Goal: Task Accomplishment & Management: Manage account settings

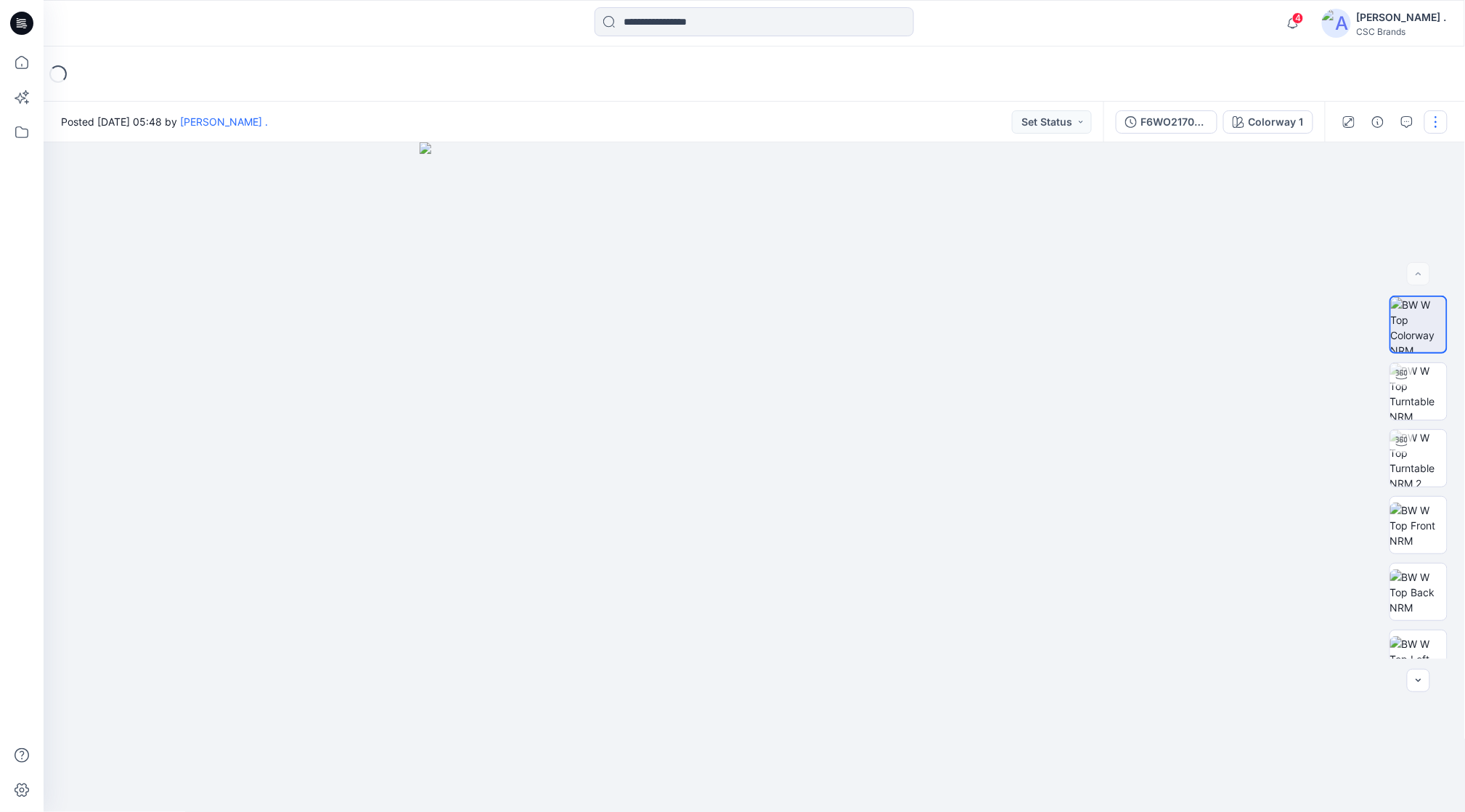
click at [1429, 125] on button "button" at bounding box center [1436, 122] width 23 height 23
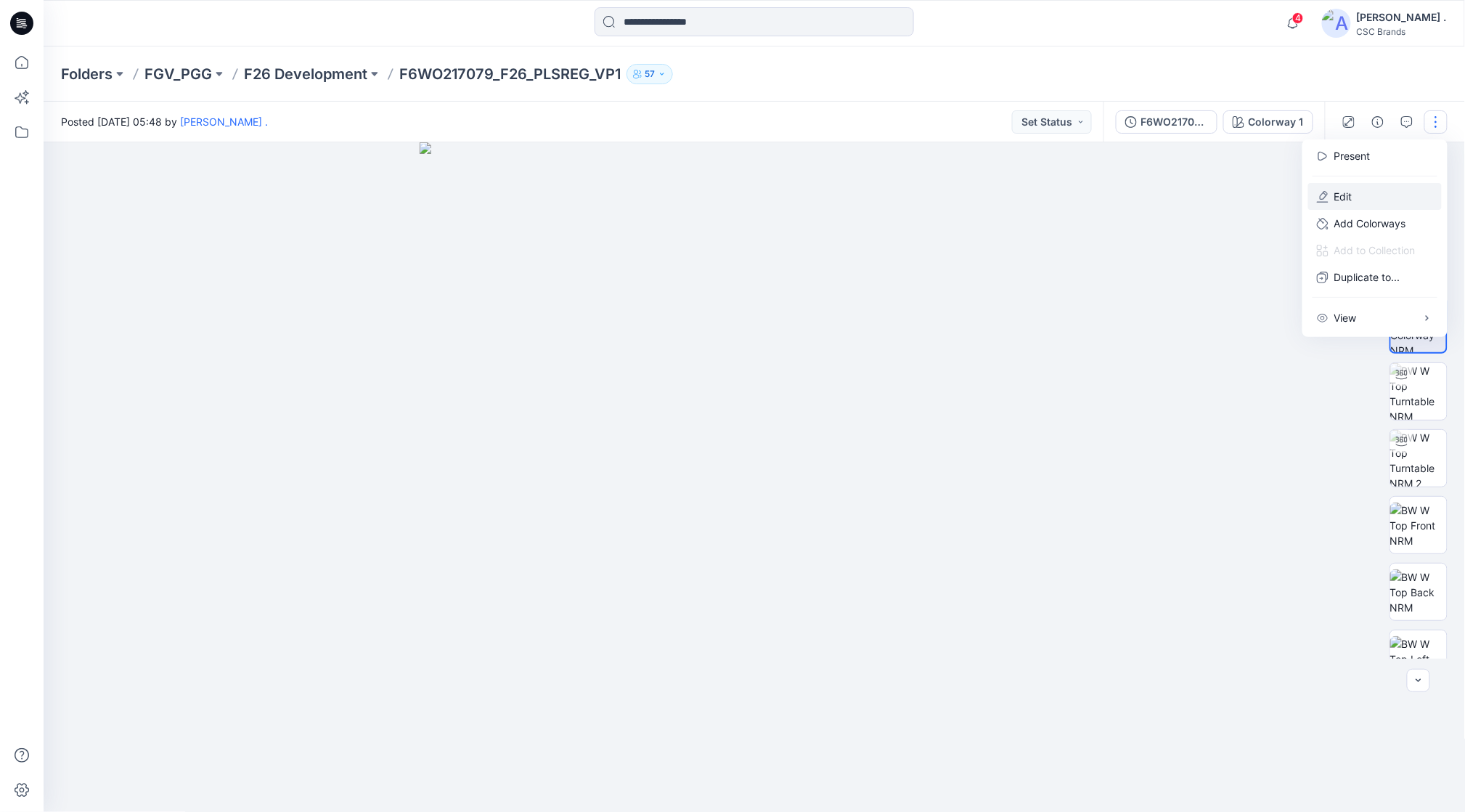
click at [1362, 199] on button "Edit" at bounding box center [1374, 196] width 133 height 27
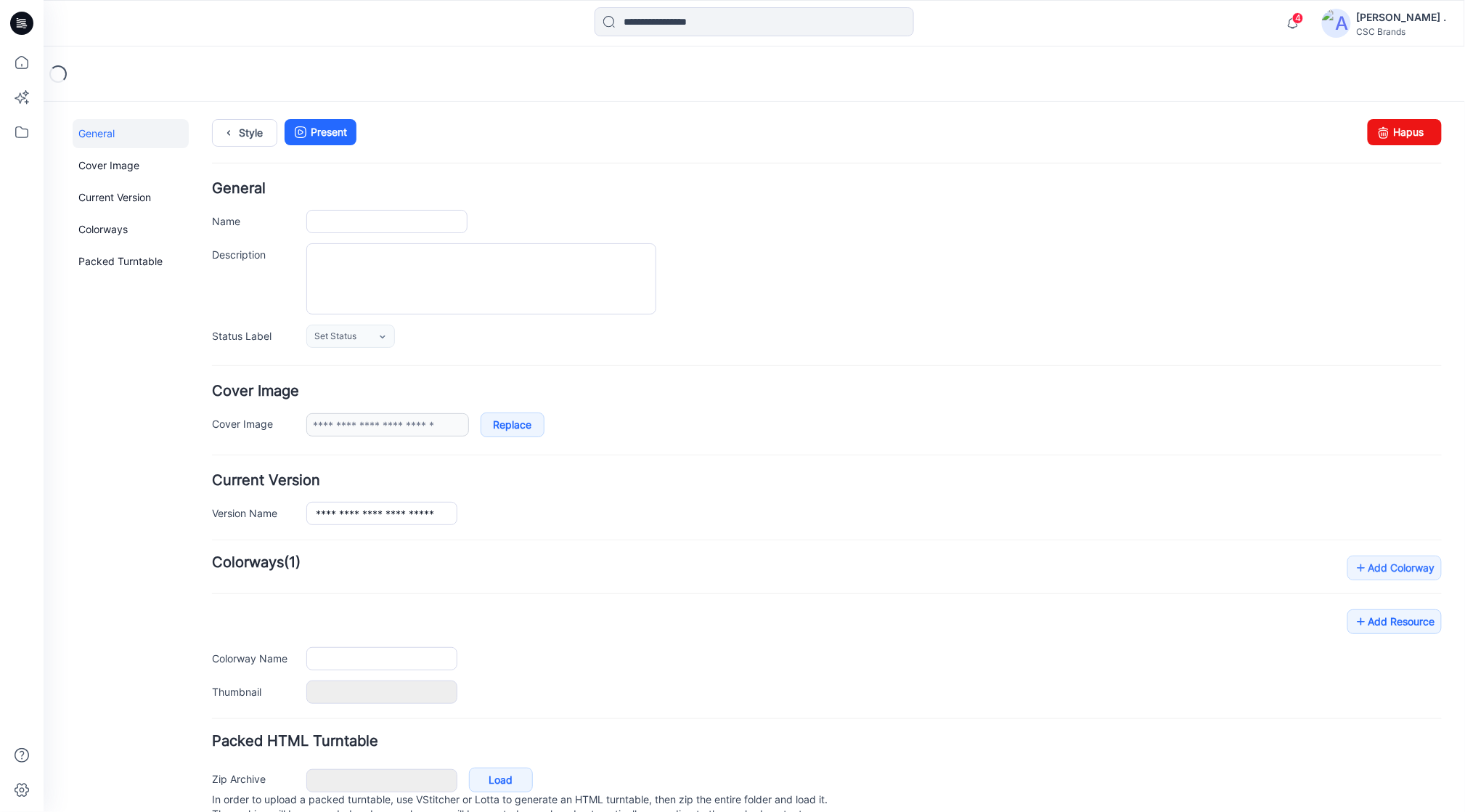
type input "**********"
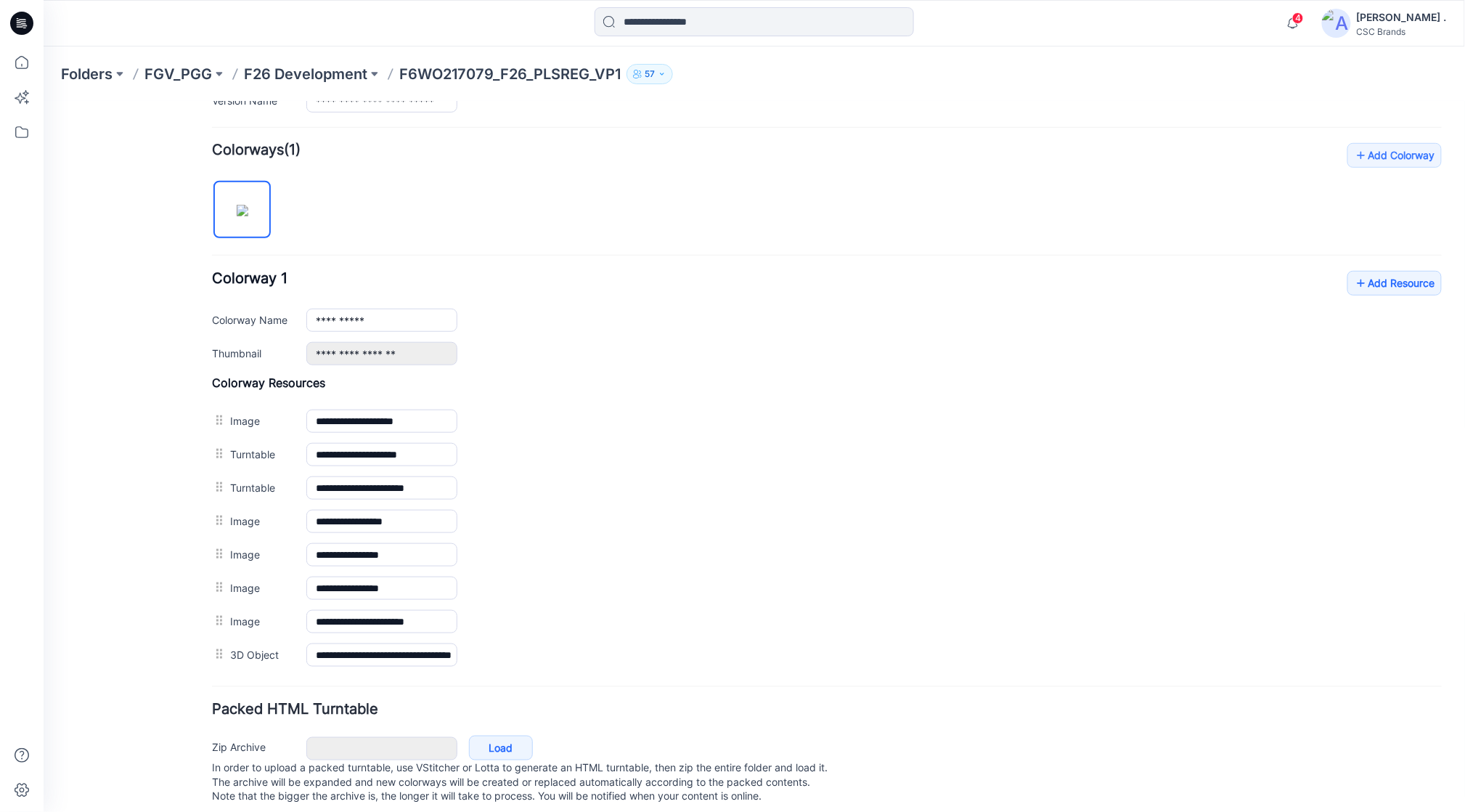
scroll to position [448, 0]
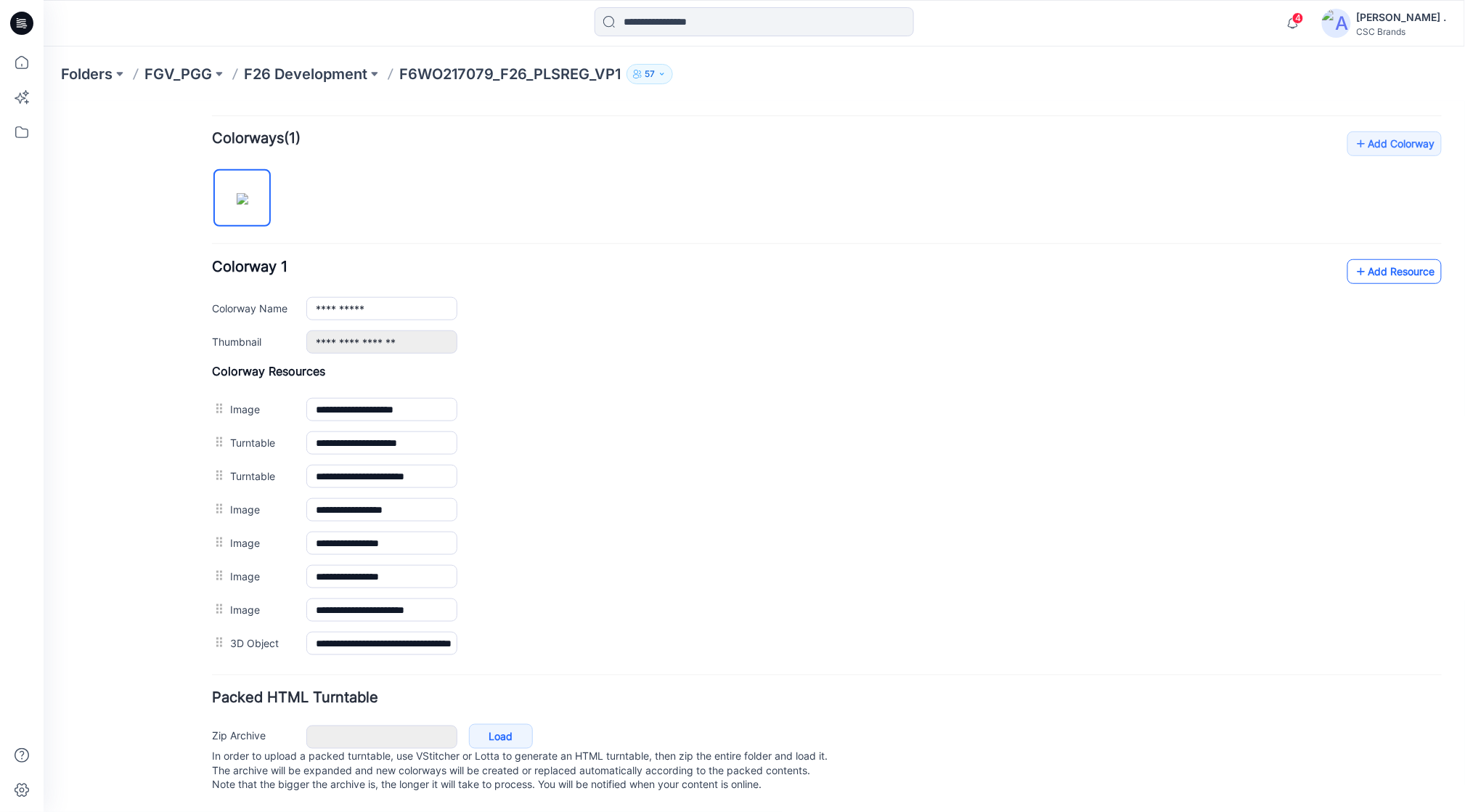
click at [1380, 259] on link "Add Resource" at bounding box center [1394, 271] width 94 height 25
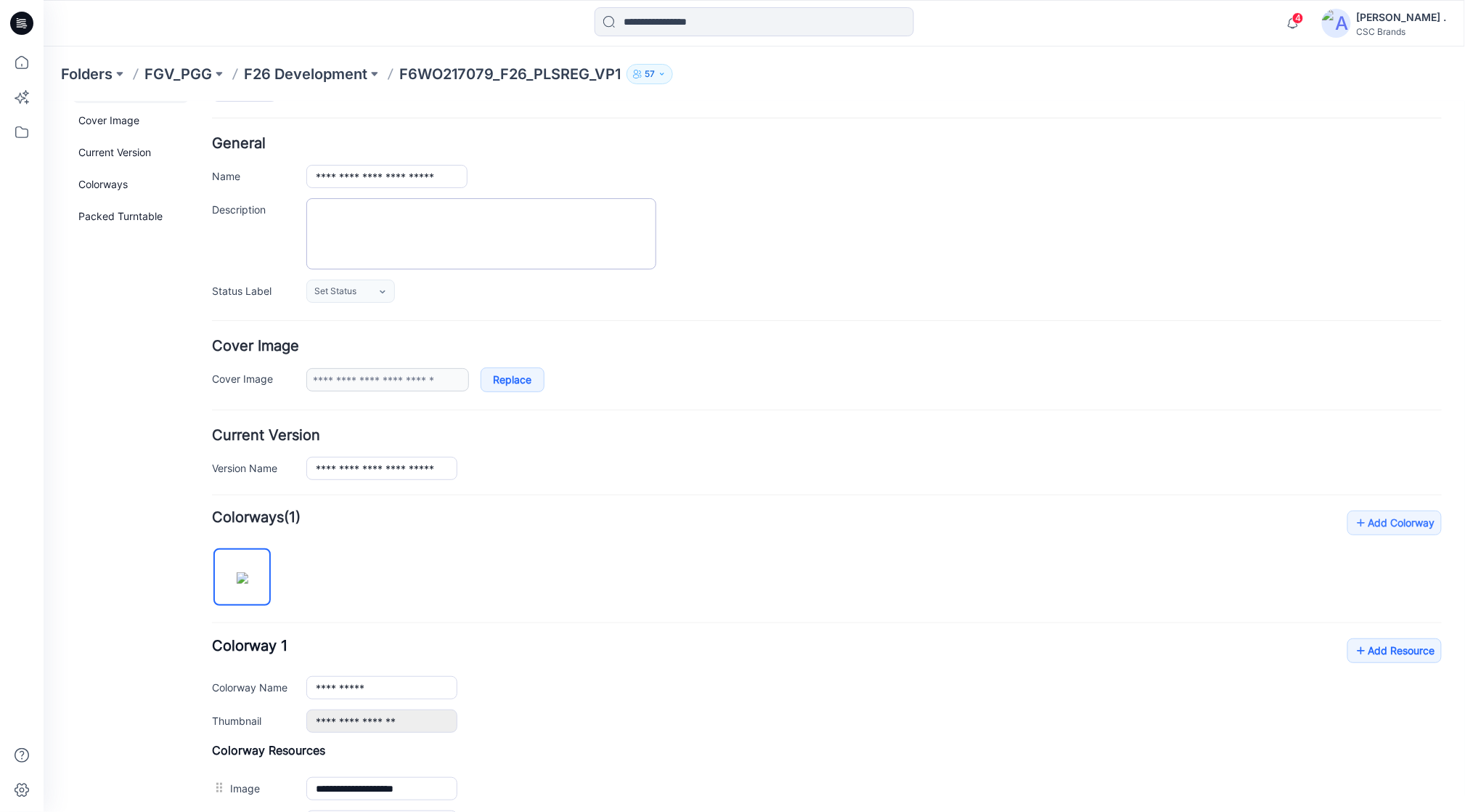
scroll to position [0, 0]
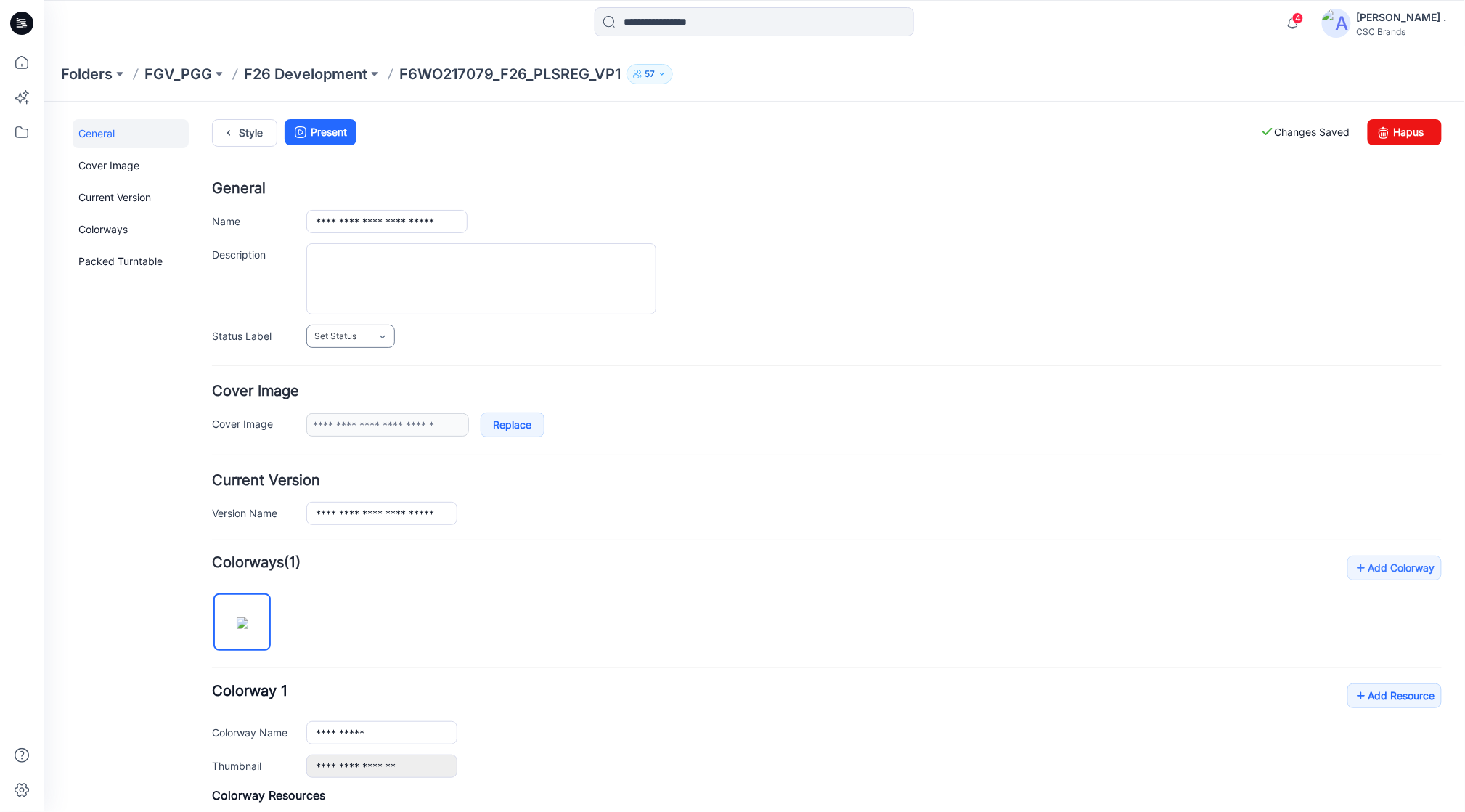
click at [357, 343] on link "Set Status" at bounding box center [350, 335] width 89 height 23
click at [355, 395] on link "Virtual Proto 1" at bounding box center [364, 398] width 110 height 30
click at [252, 136] on link "Style" at bounding box center [244, 131] width 66 height 28
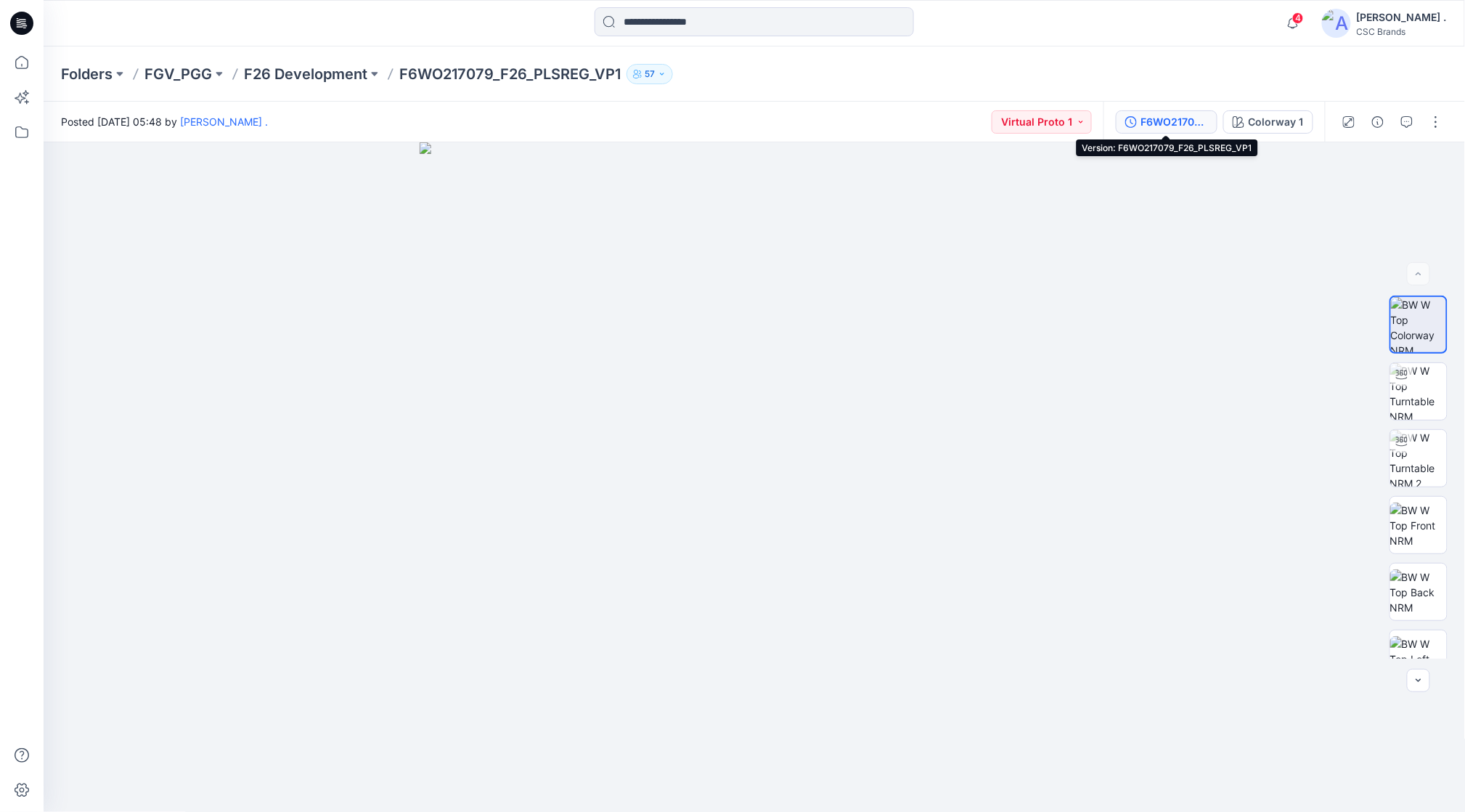
click at [1177, 122] on div "F6WO217079_F26_PLSREG_VP1" at bounding box center [1174, 122] width 67 height 16
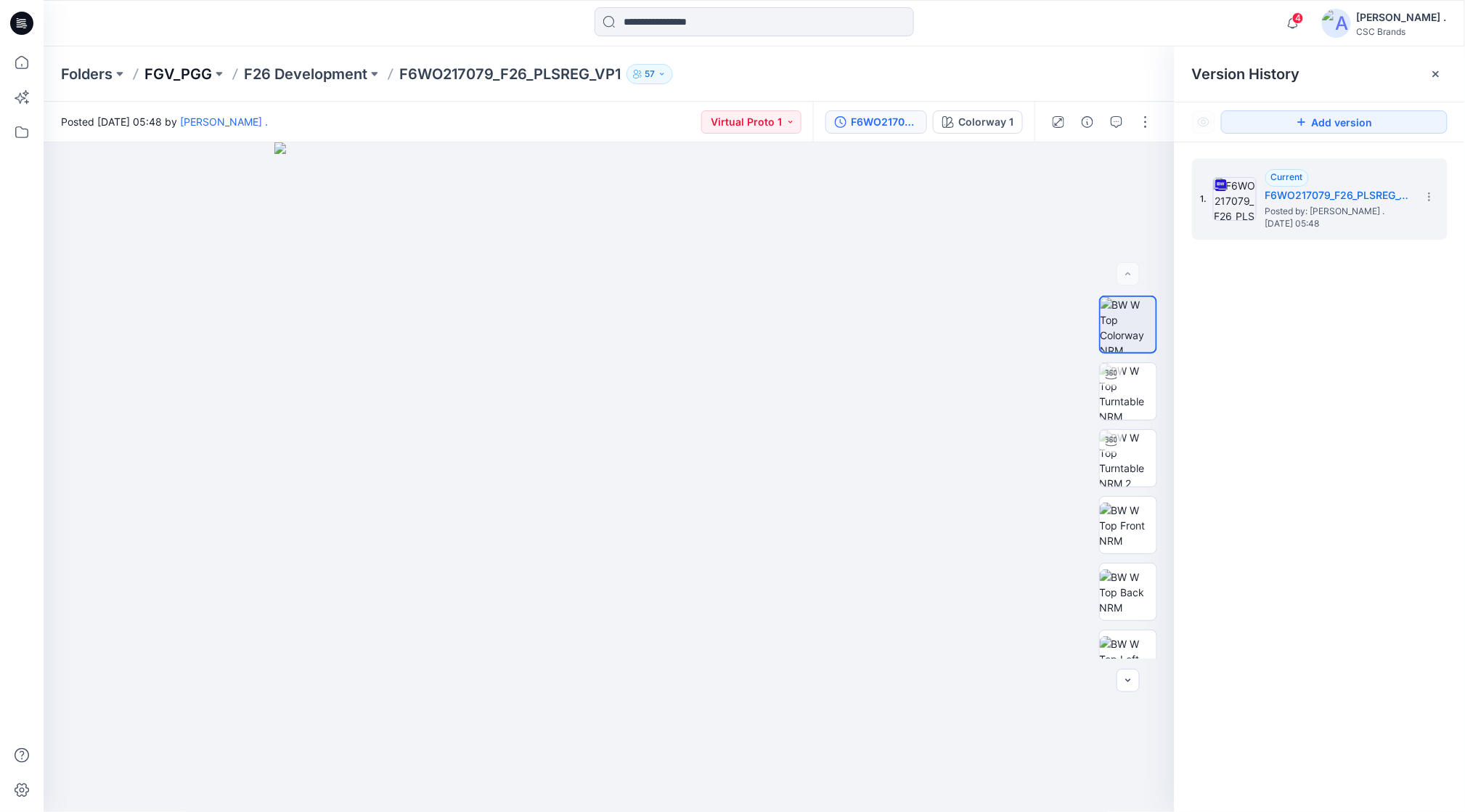
click at [186, 76] on p "FGV_PGG" at bounding box center [179, 74] width 68 height 20
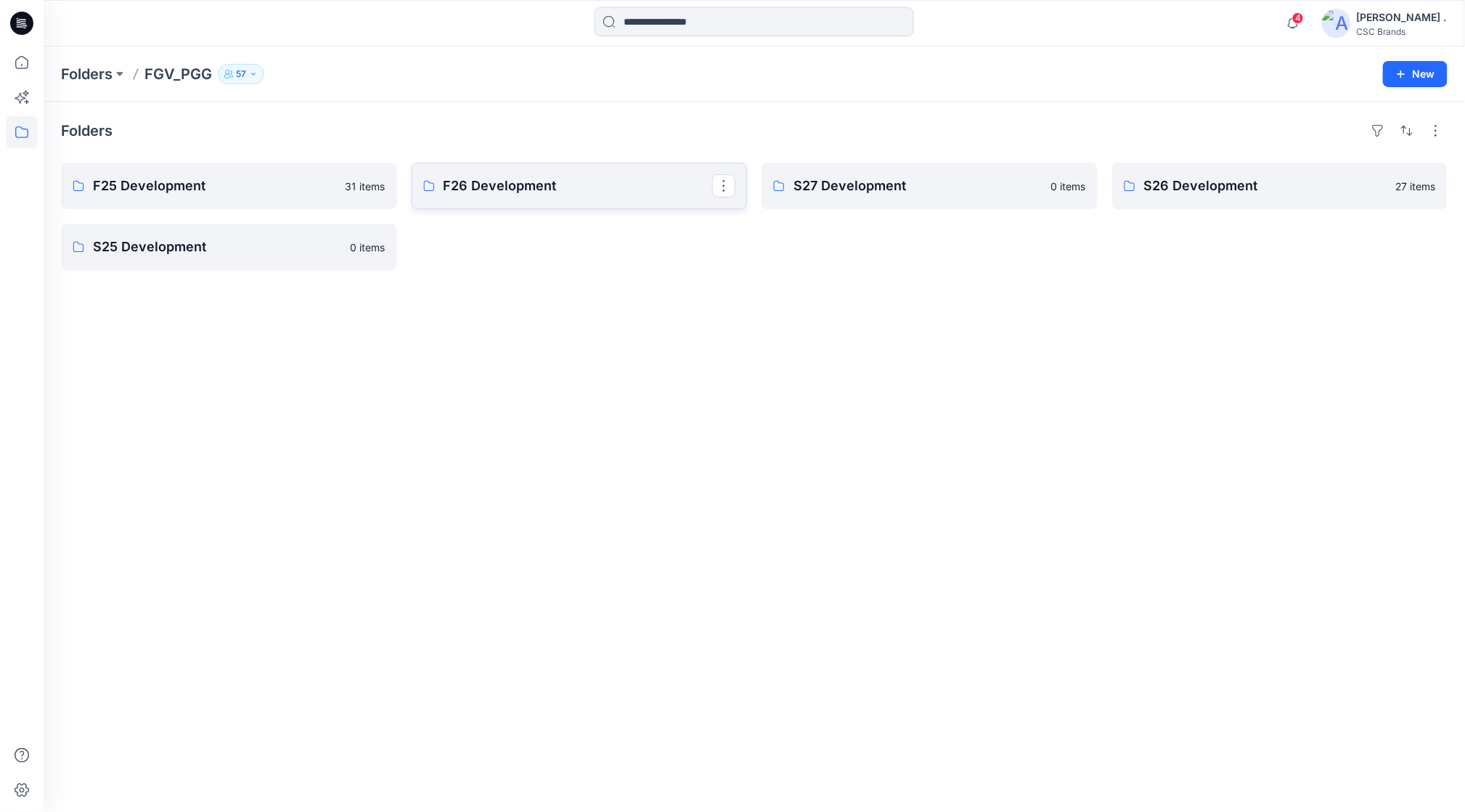
click at [550, 189] on p "F26 Development" at bounding box center [577, 186] width 269 height 20
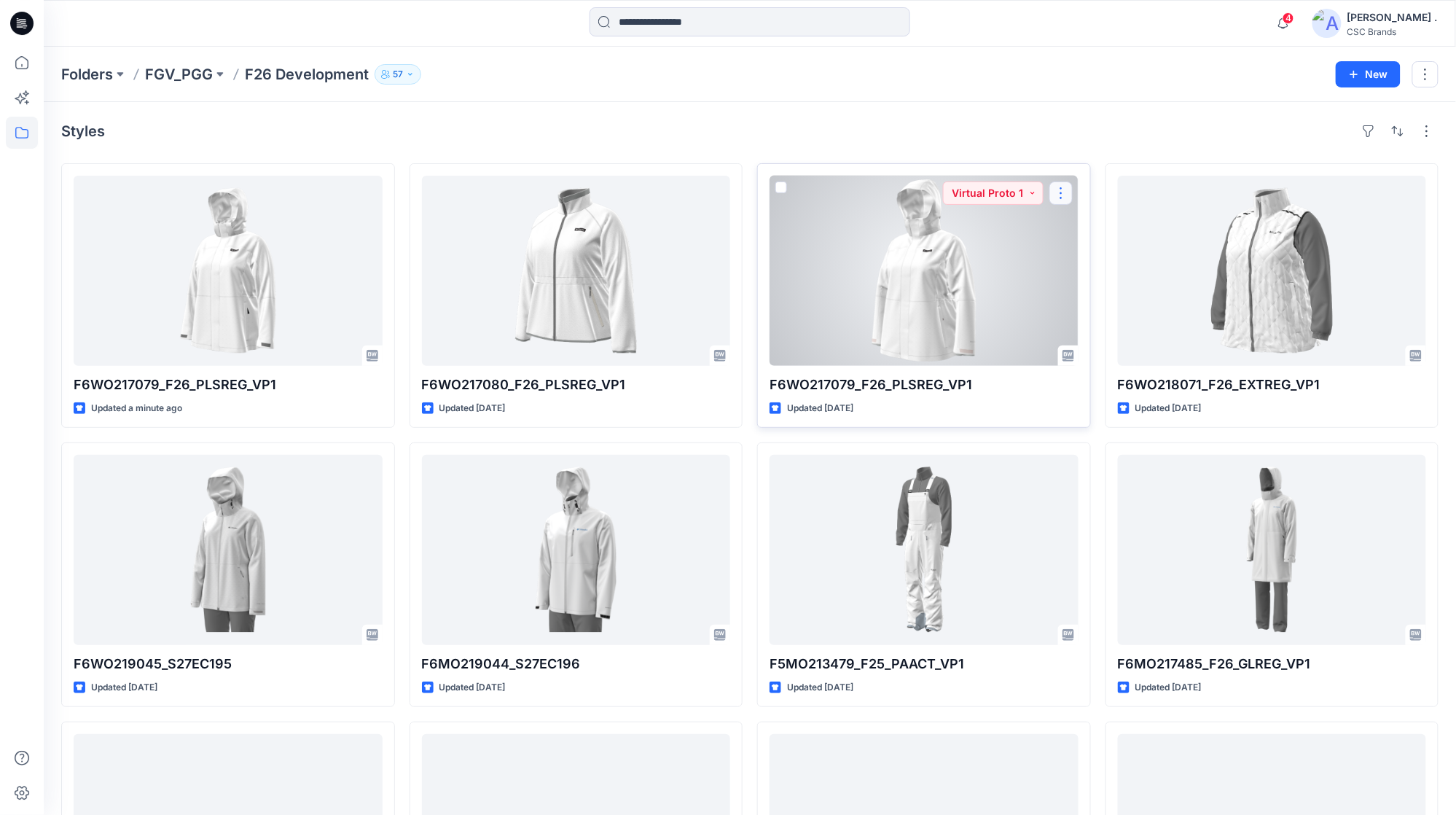
click at [1068, 195] on button "button" at bounding box center [1061, 193] width 23 height 23
click at [954, 277] on div at bounding box center [924, 270] width 308 height 190
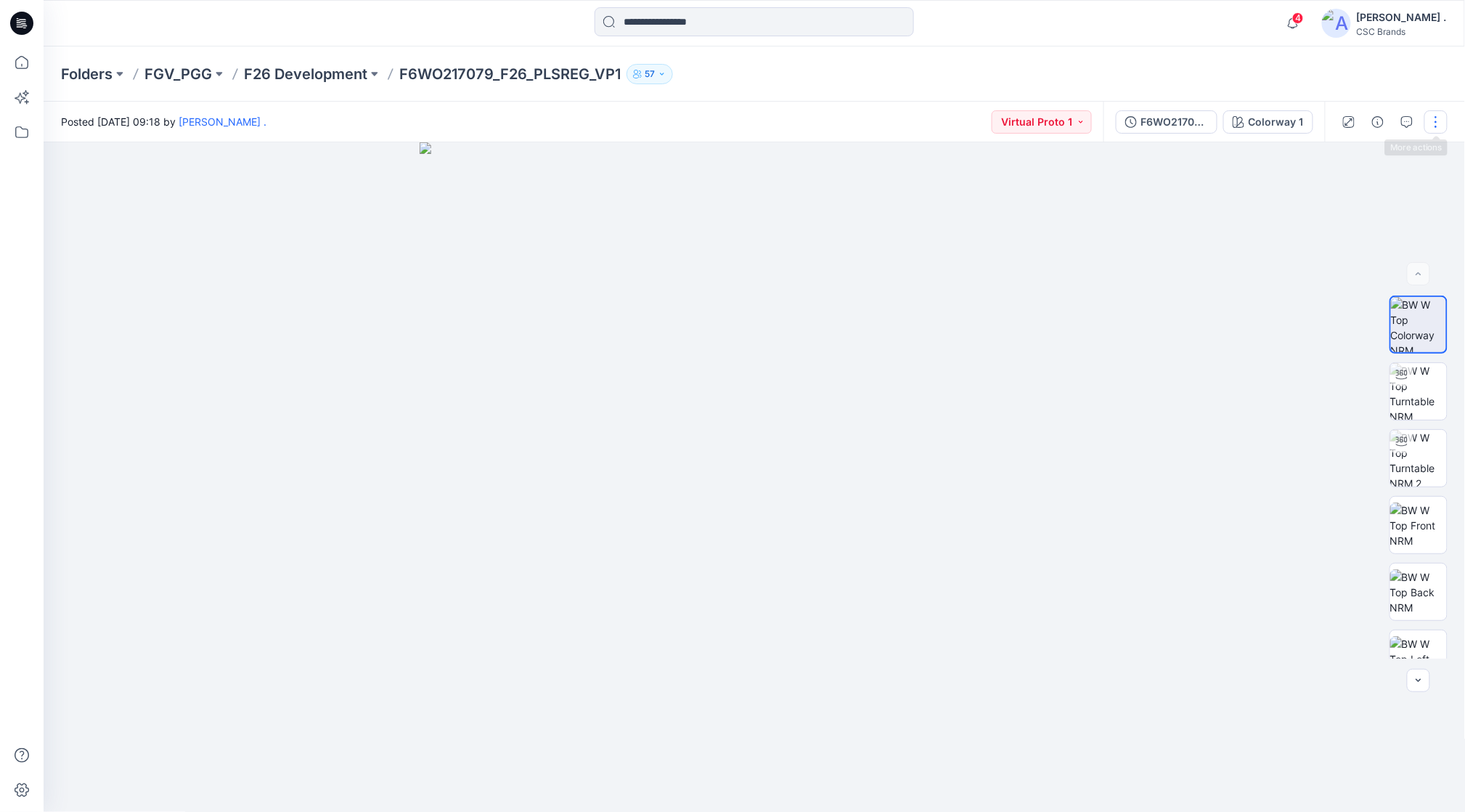
click at [1436, 122] on button "button" at bounding box center [1436, 122] width 23 height 23
click at [1337, 187] on button "Edit" at bounding box center [1374, 196] width 133 height 27
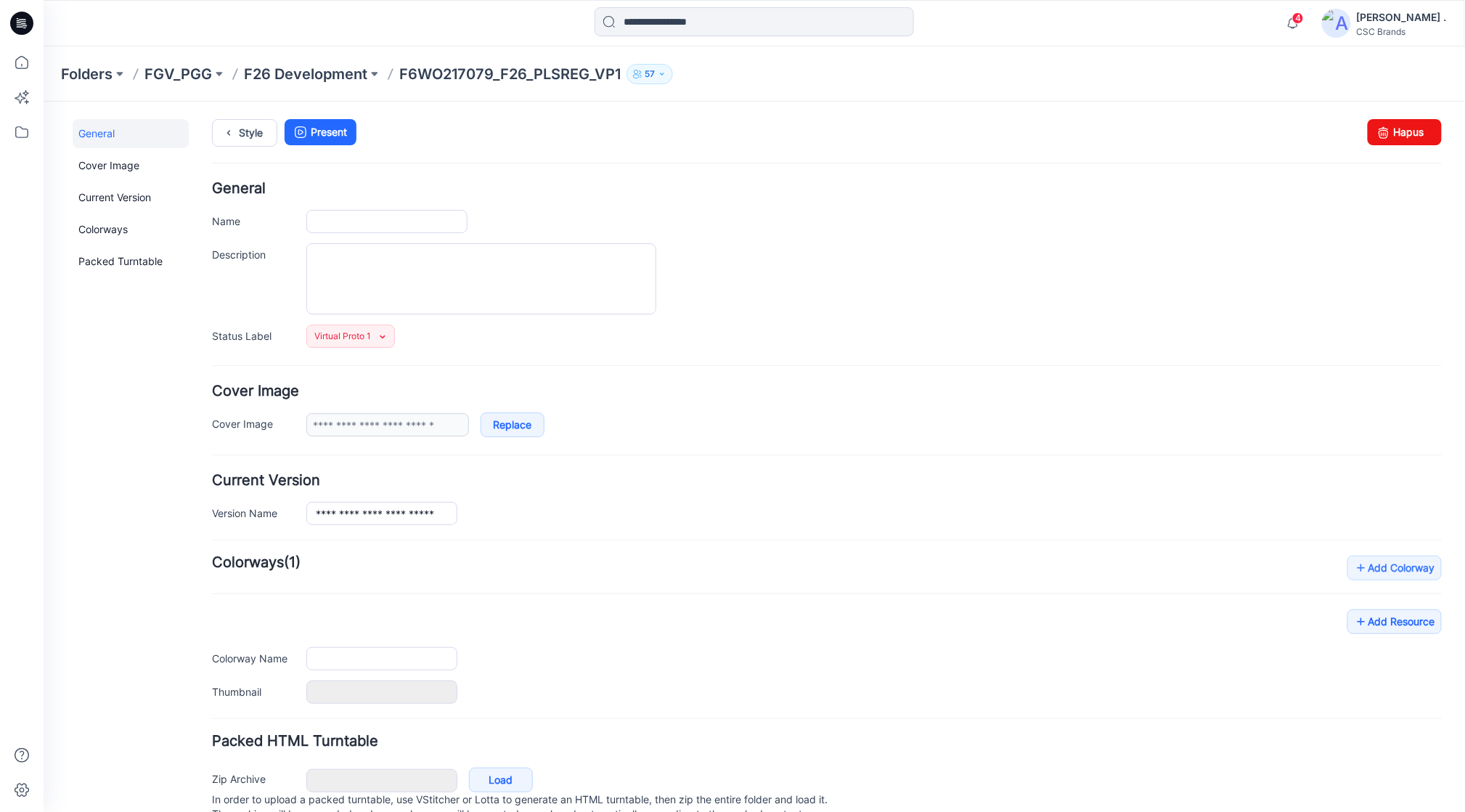
type input "**********"
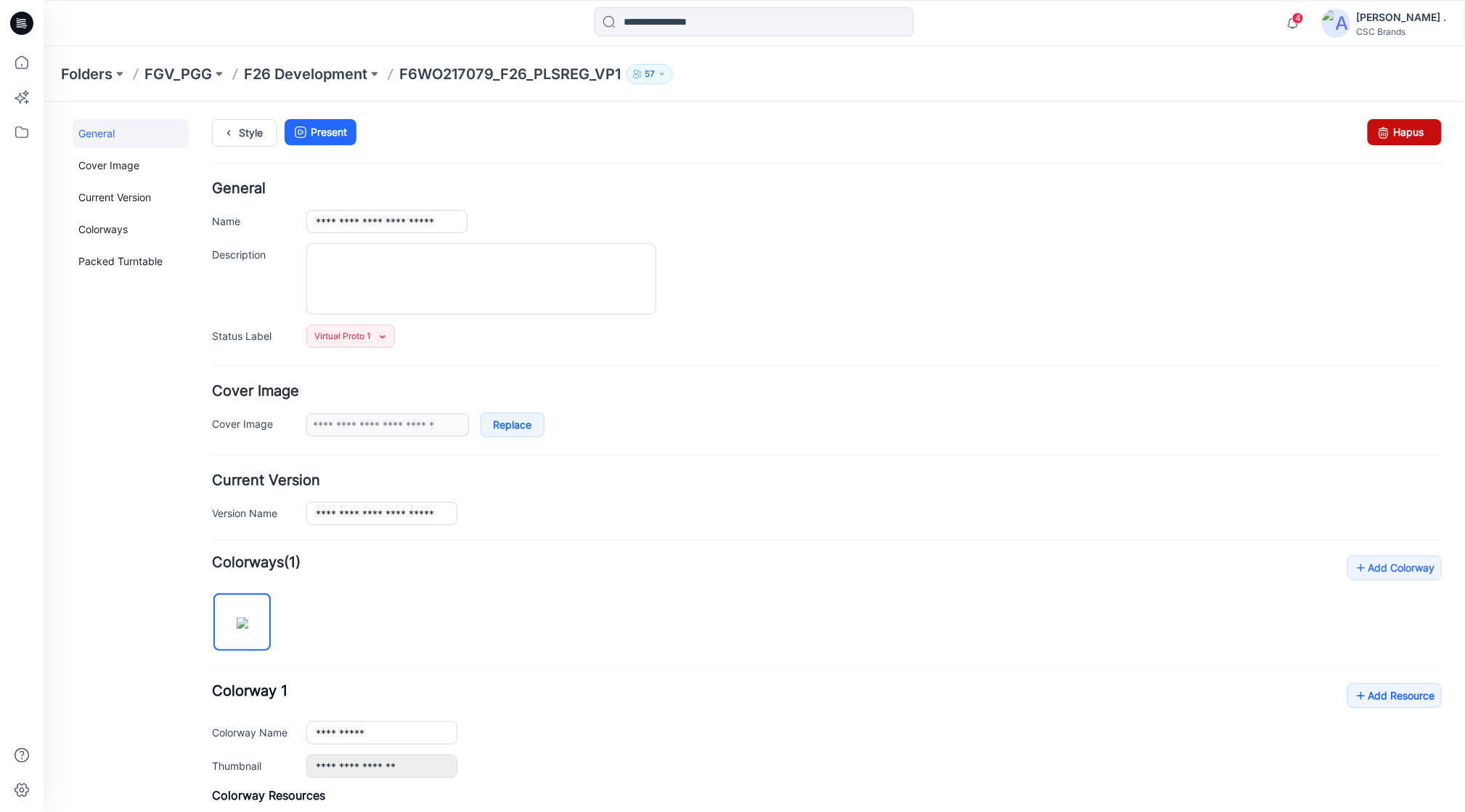
click at [1399, 140] on link "Hapus" at bounding box center [1404, 131] width 74 height 26
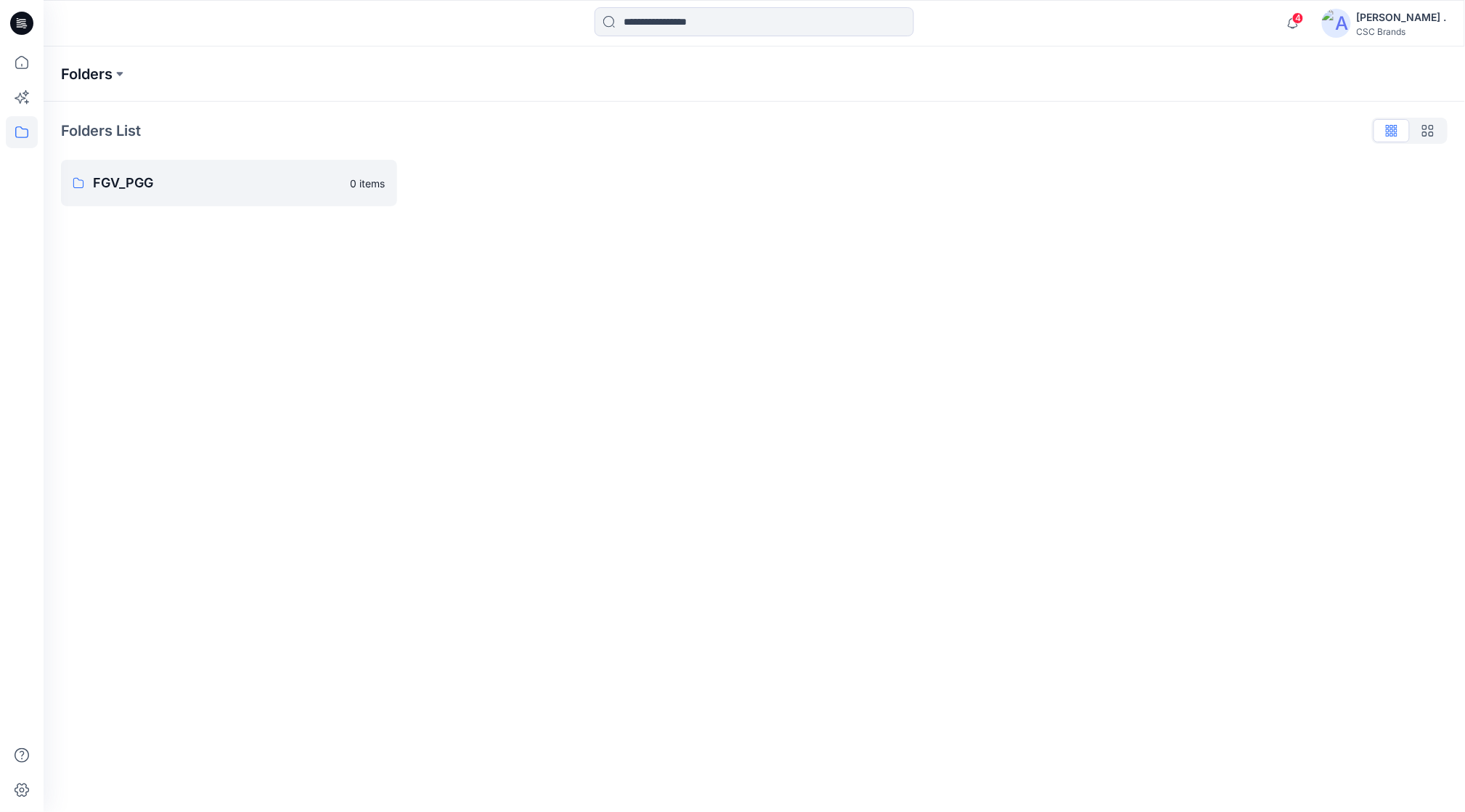
click at [78, 74] on p "Folders" at bounding box center [87, 74] width 52 height 20
click at [105, 82] on p "Folders" at bounding box center [87, 74] width 52 height 20
click at [105, 76] on p "Folders" at bounding box center [87, 74] width 52 height 20
click at [20, 27] on icon at bounding box center [20, 26] width 6 height 1
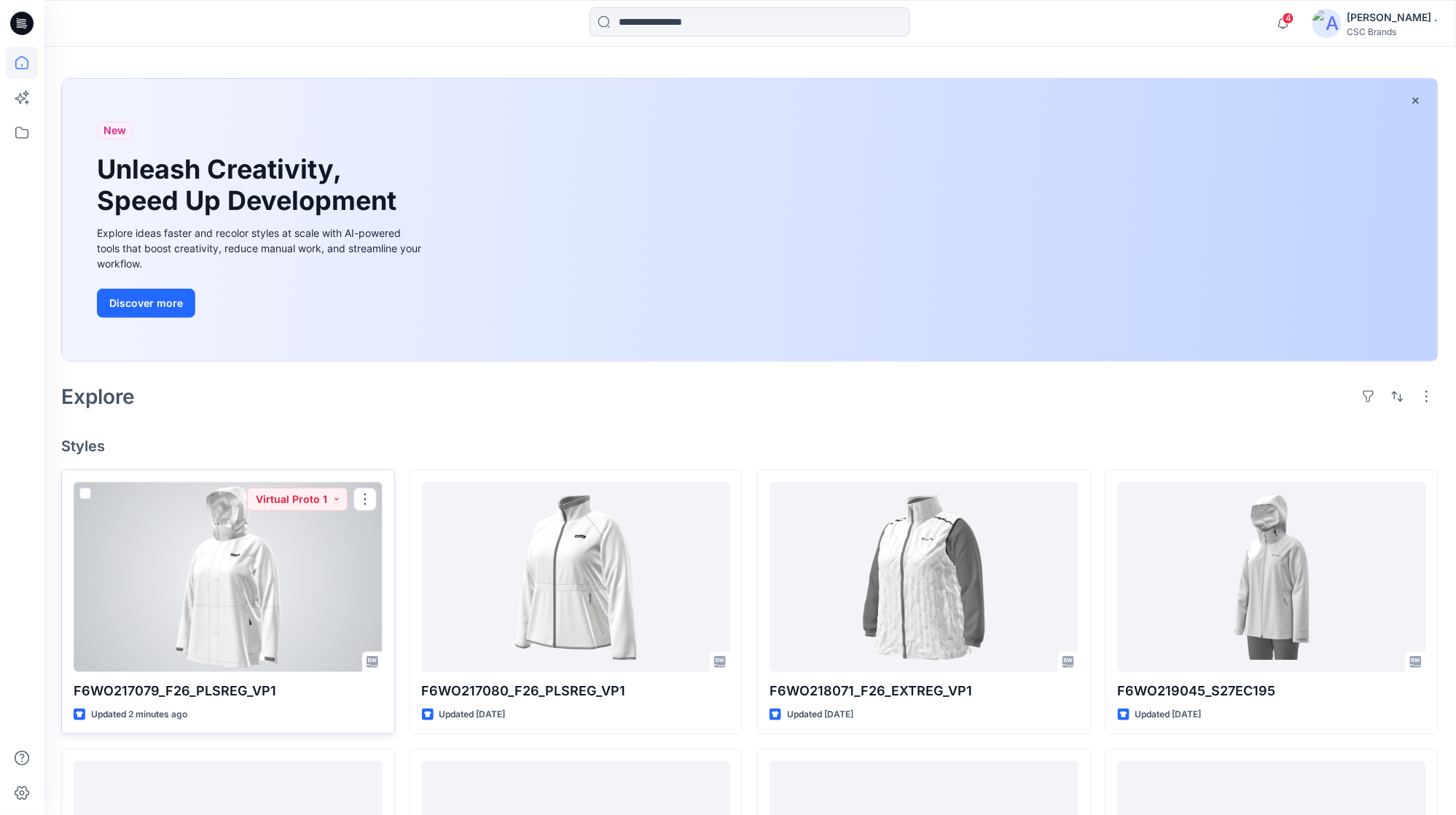
scroll to position [97, 0]
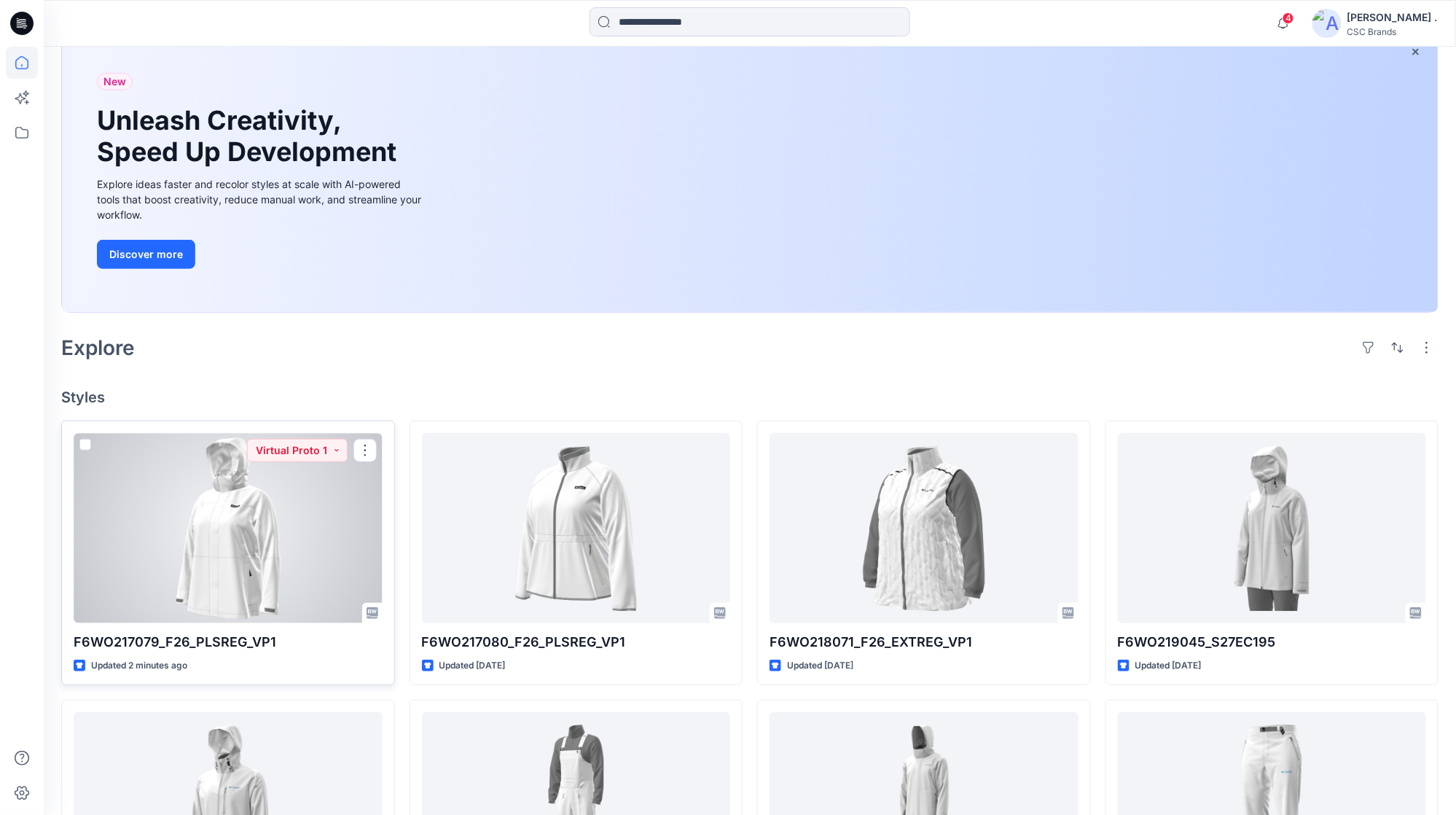
click at [303, 540] on div at bounding box center [228, 527] width 308 height 190
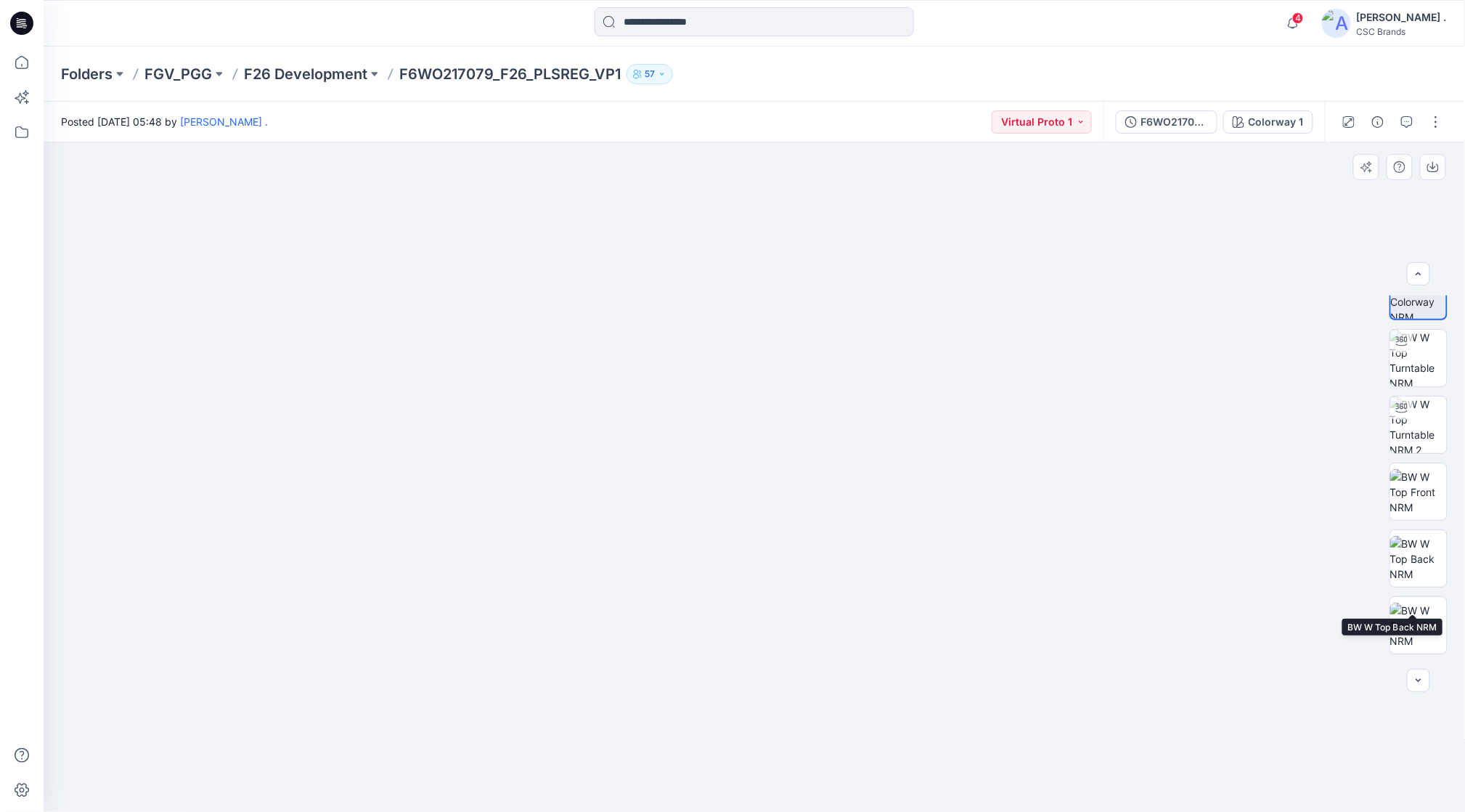
scroll to position [229, 0]
click at [1427, 430] on img at bounding box center [1419, 429] width 57 height 45
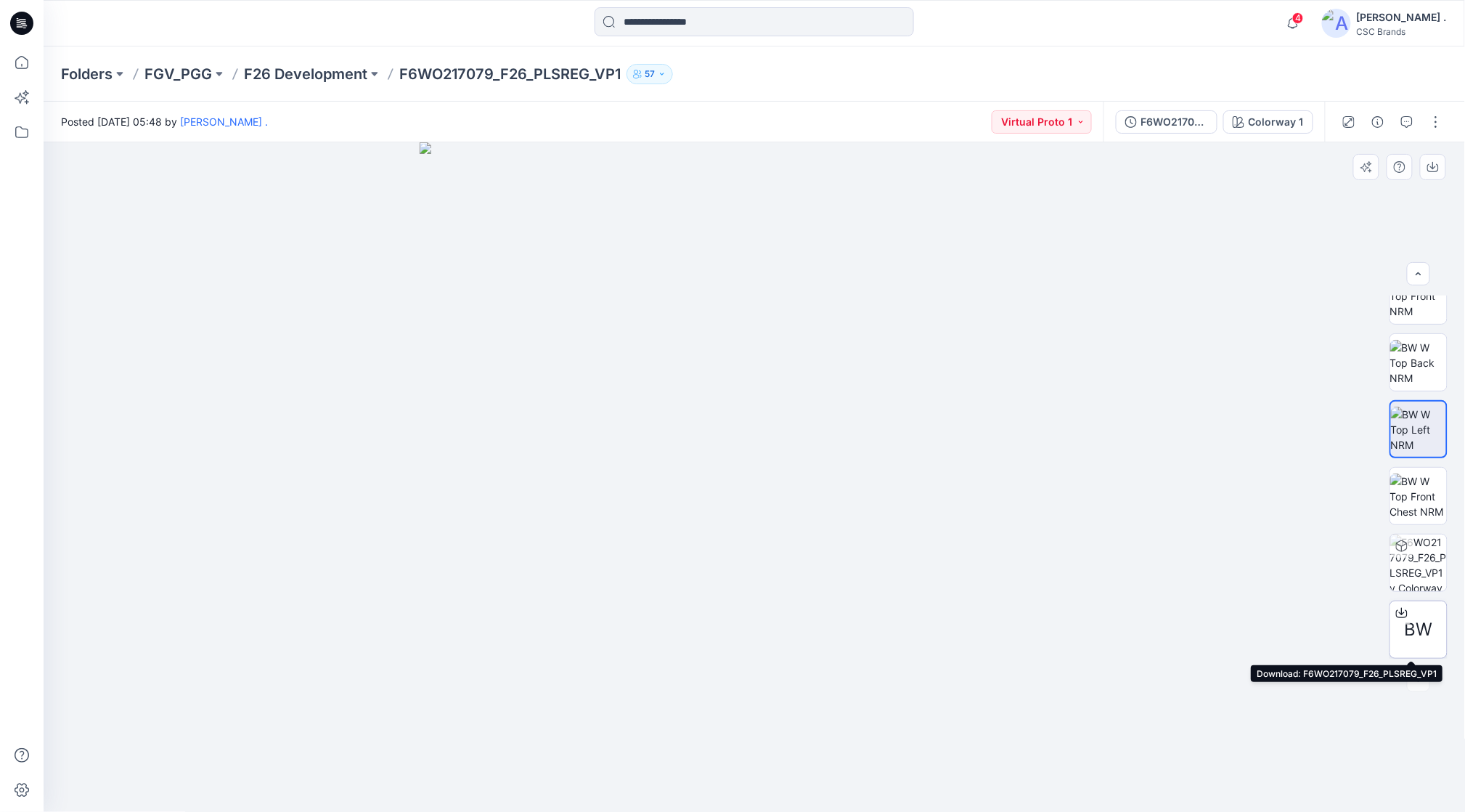
click at [1414, 627] on span "BW" at bounding box center [1419, 629] width 28 height 26
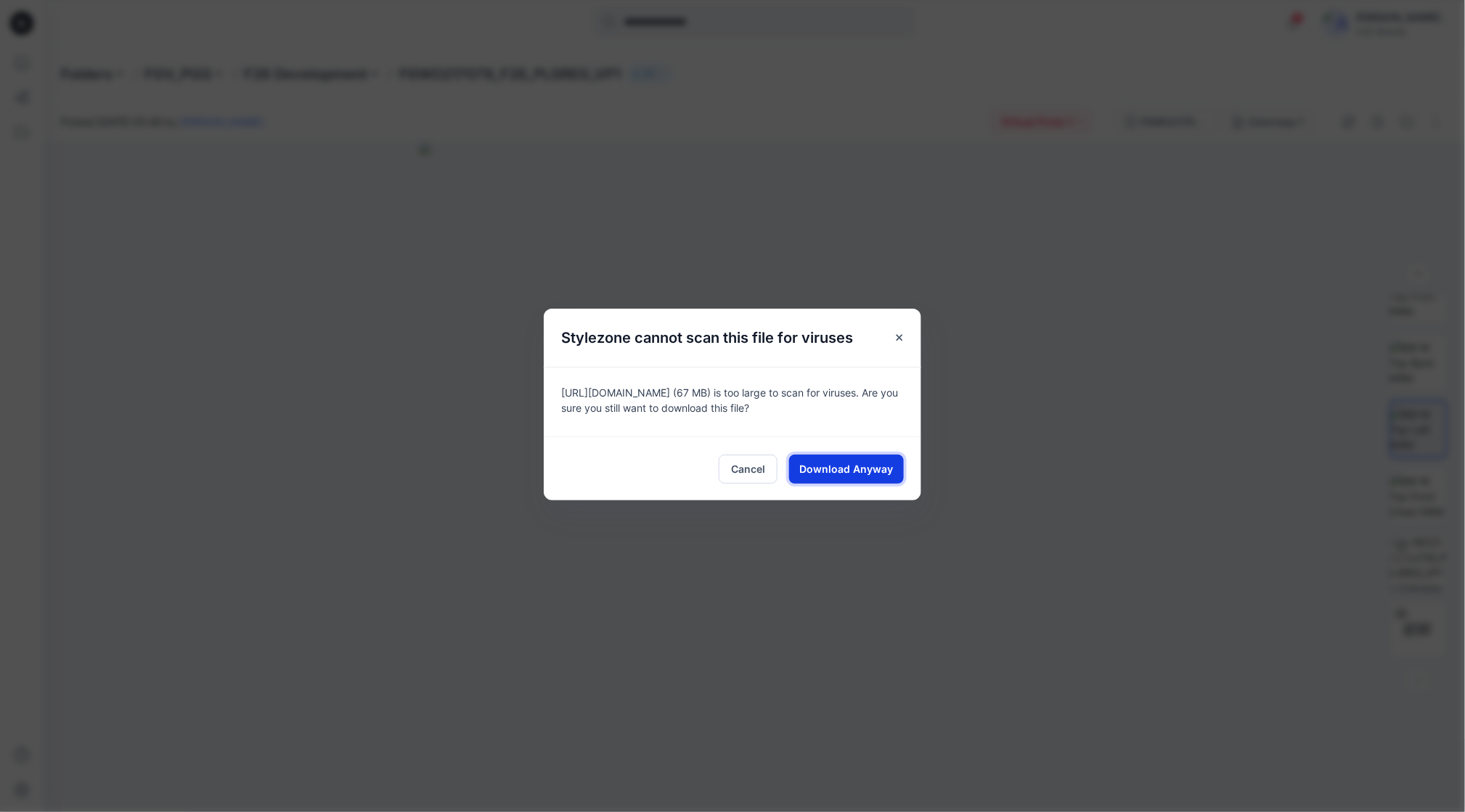
click at [834, 463] on span "Download Anyway" at bounding box center [846, 468] width 93 height 15
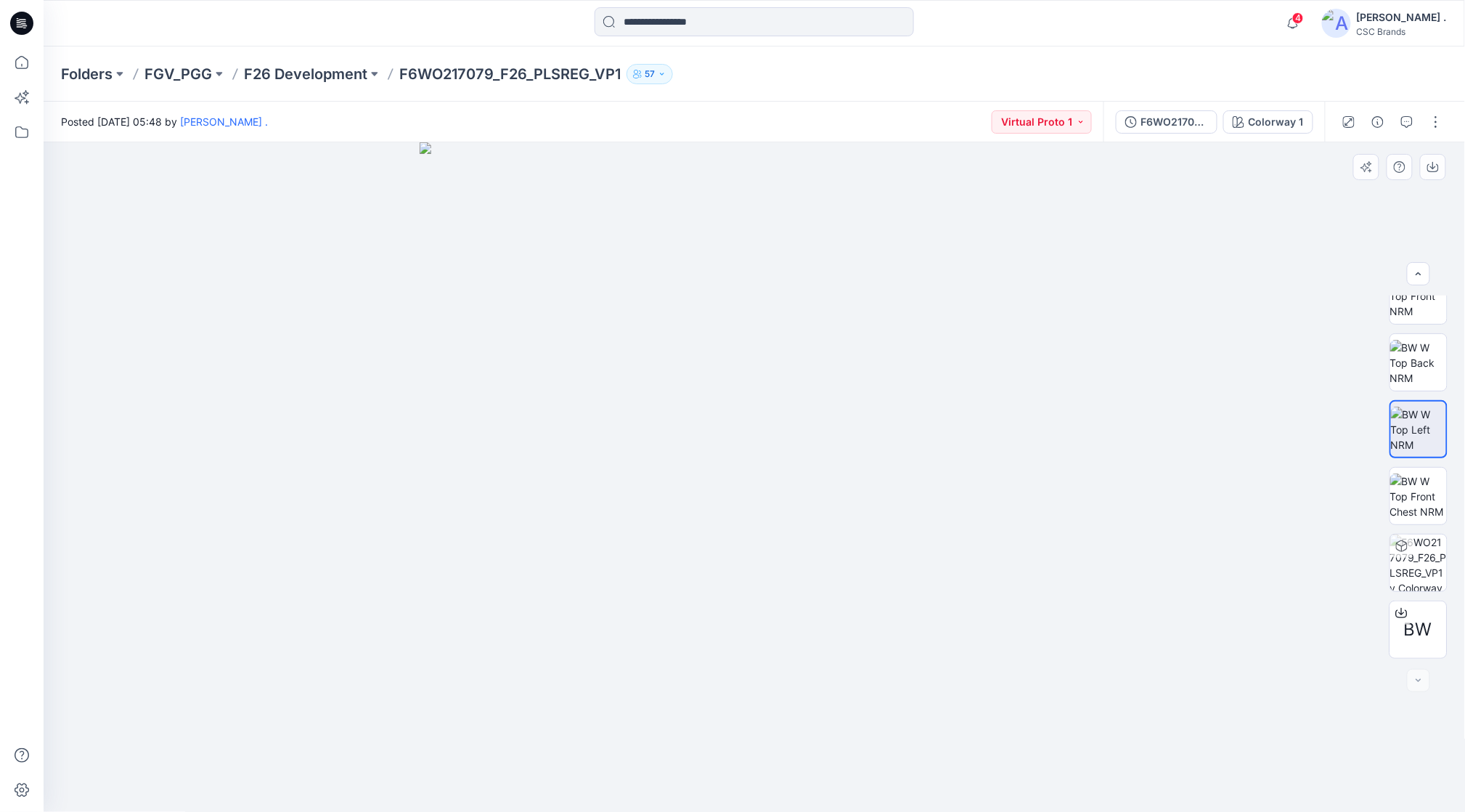
click at [1092, 303] on div at bounding box center [754, 477] width 1422 height 670
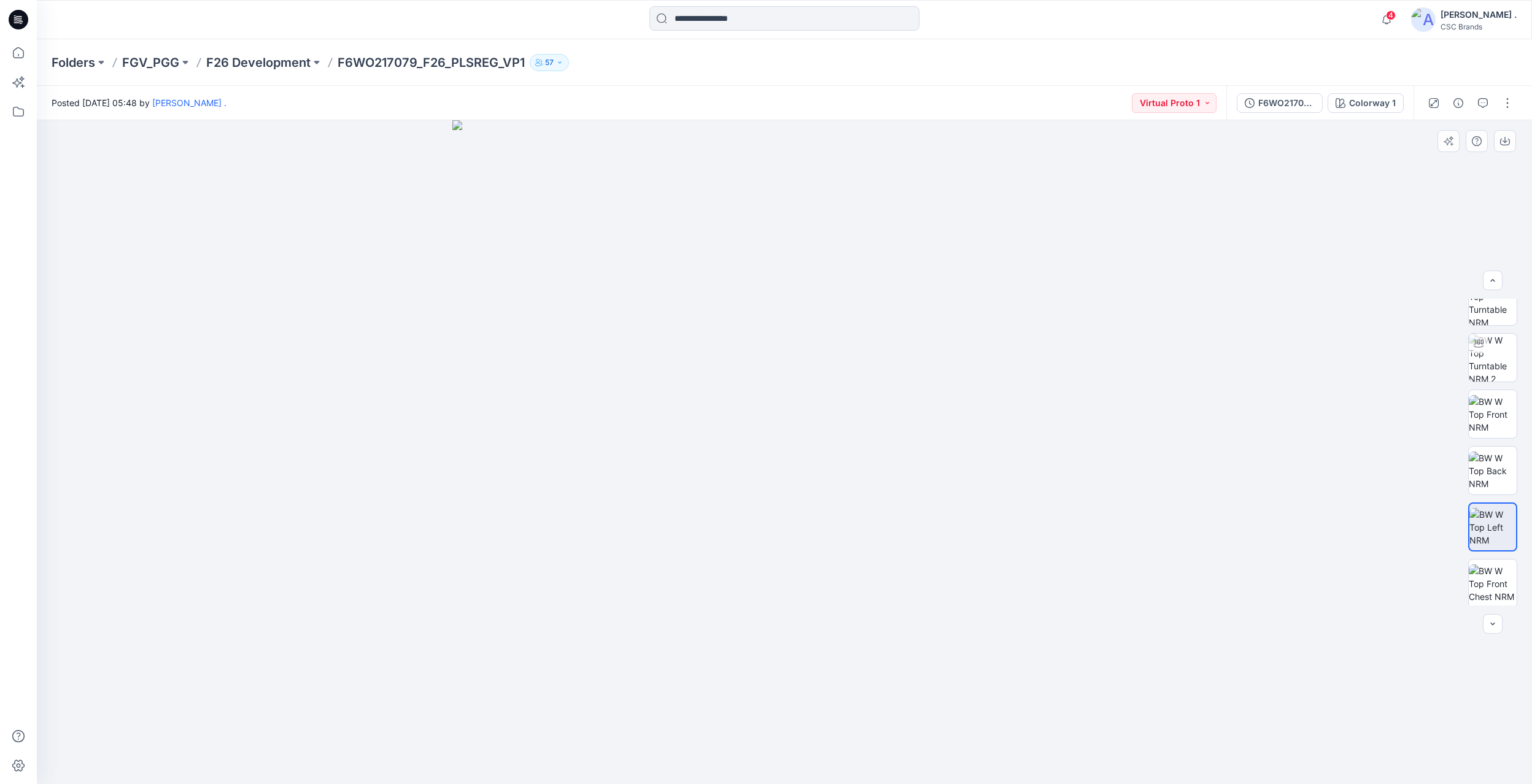
scroll to position [77, 0]
click at [1238, 413] on img at bounding box center [1492, 415] width 48 height 38
click at [1238, 481] on img at bounding box center [1492, 472] width 48 height 38
